Goal: Task Accomplishment & Management: Complete application form

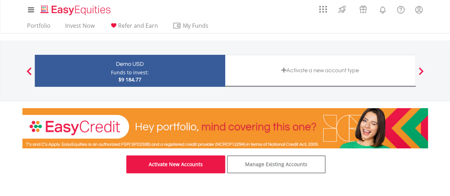
click at [194, 170] on link "Activate New Accounts" at bounding box center [175, 164] width 99 height 18
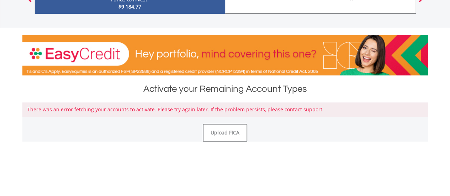
scroll to position [79, 0]
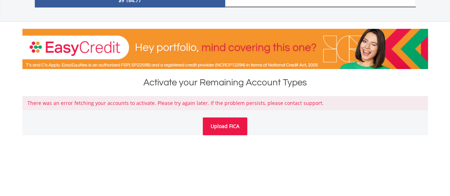
click at [221, 128] on link "Upload FICA" at bounding box center [225, 126] width 44 height 18
